Goal: Navigation & Orientation: Find specific page/section

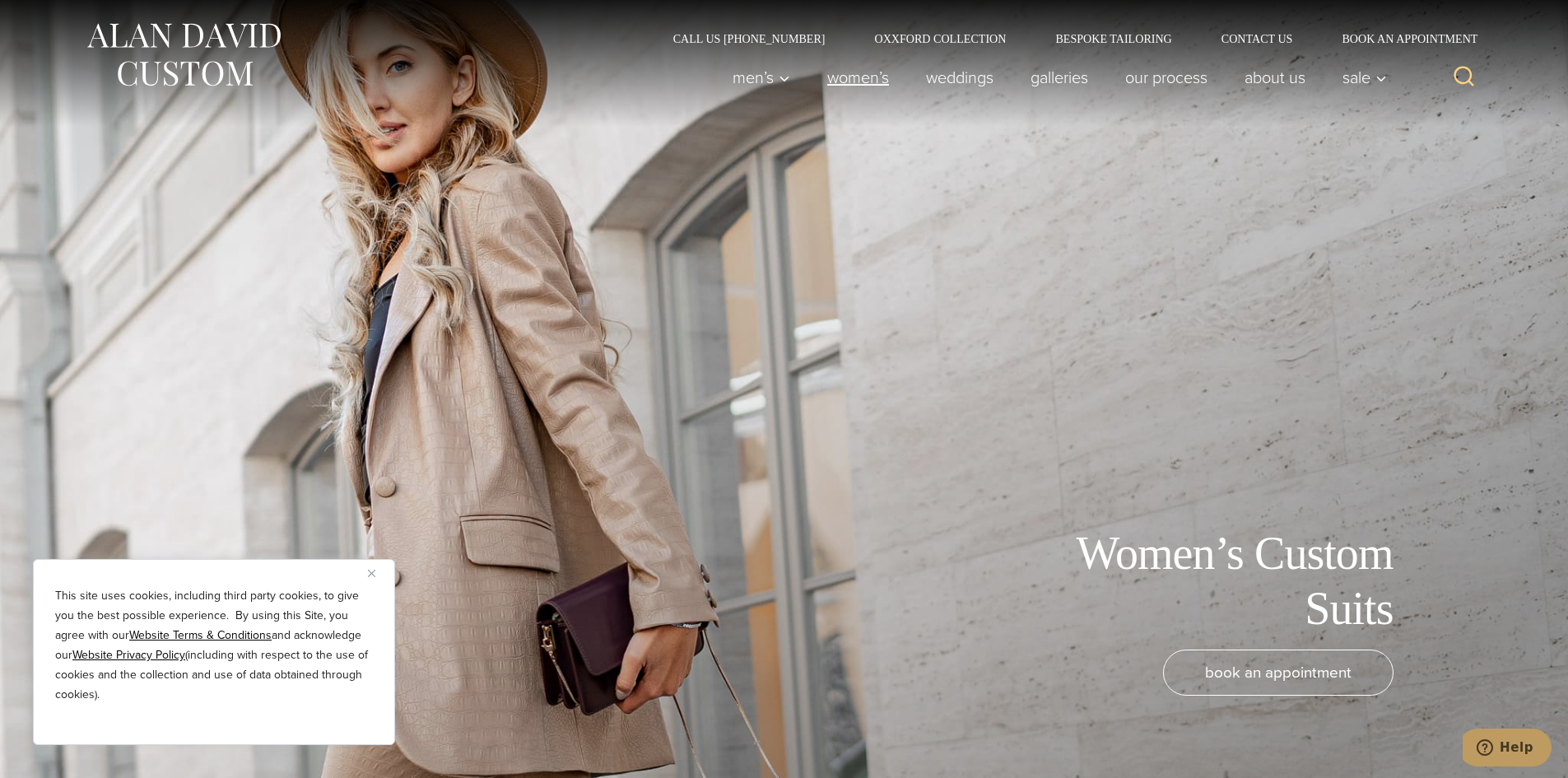
click at [822, 78] on link "Women’s" at bounding box center [858, 77] width 99 height 33
click at [844, 76] on link "Women’s" at bounding box center [858, 77] width 99 height 33
click at [1147, 43] on link "Bespoke Tailoring" at bounding box center [1113, 38] width 166 height 12
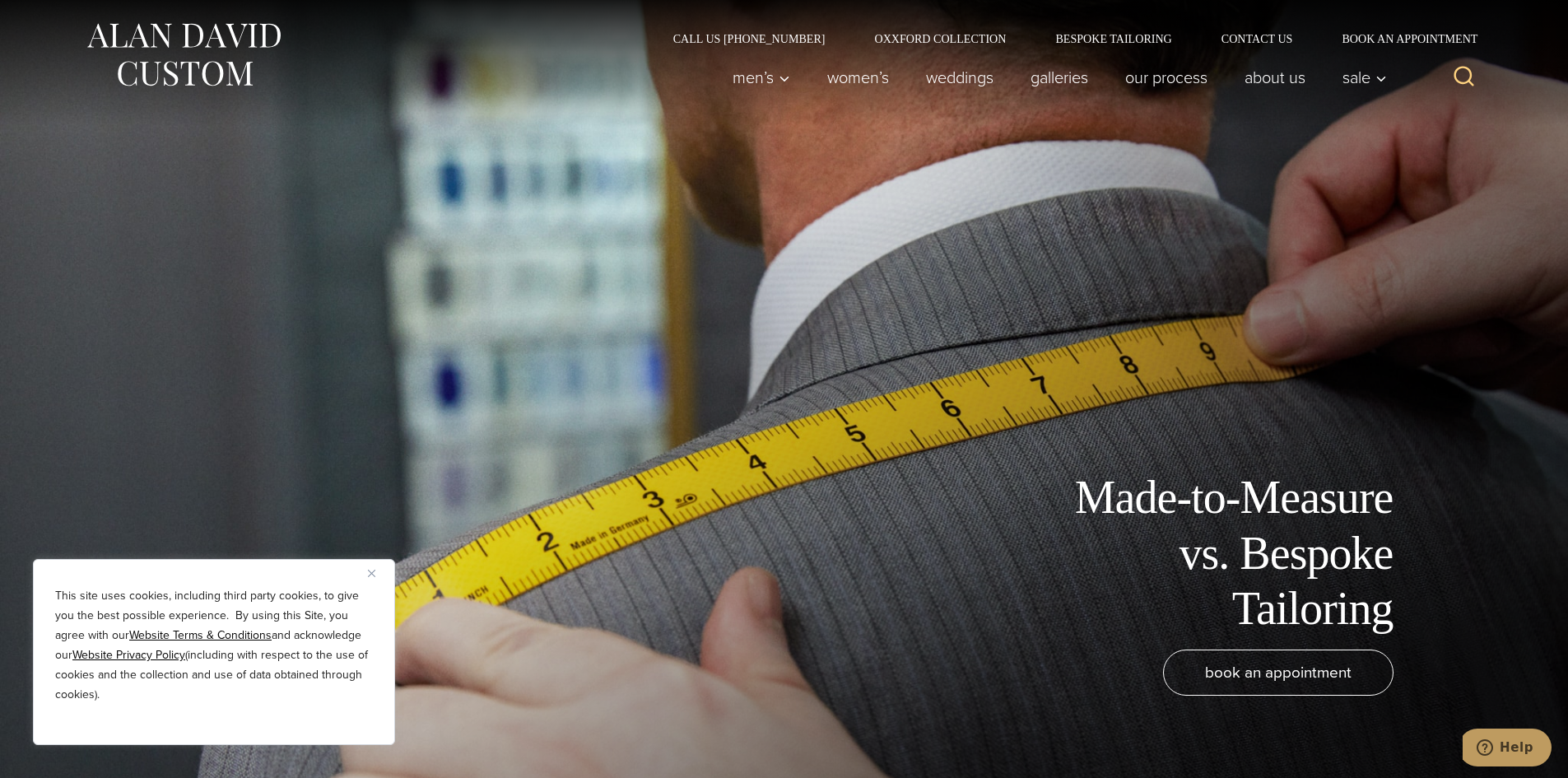
click at [370, 571] on img "Close" at bounding box center [372, 573] width 7 height 7
